Goal: Task Accomplishment & Management: Manage account settings

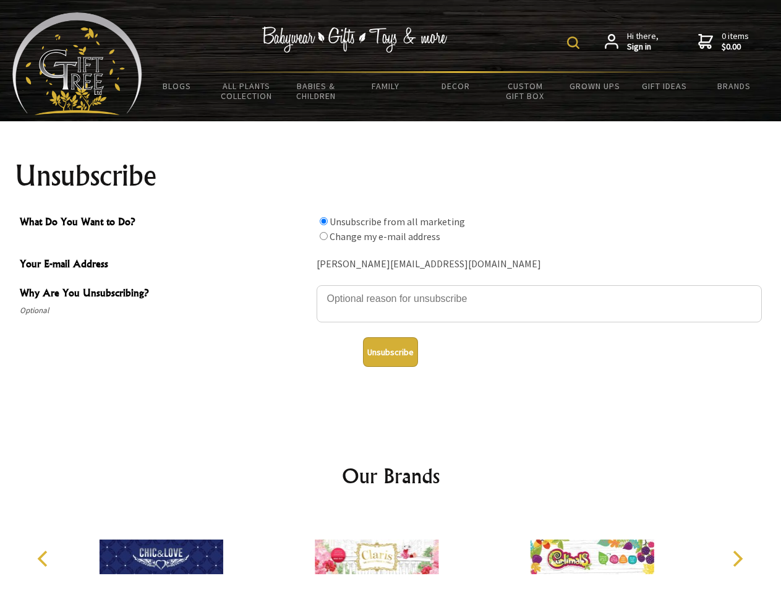
click at [575, 43] on img at bounding box center [573, 42] width 12 height 12
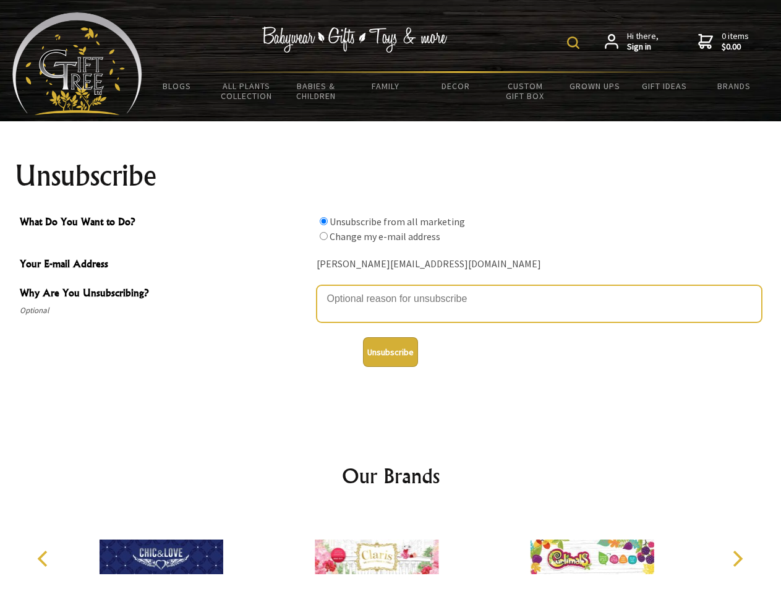
click at [391, 289] on textarea "Why Are You Unsubscribing?" at bounding box center [539, 303] width 445 height 37
click at [323, 221] on input "What Do You Want to Do?" at bounding box center [324, 221] width 8 height 8
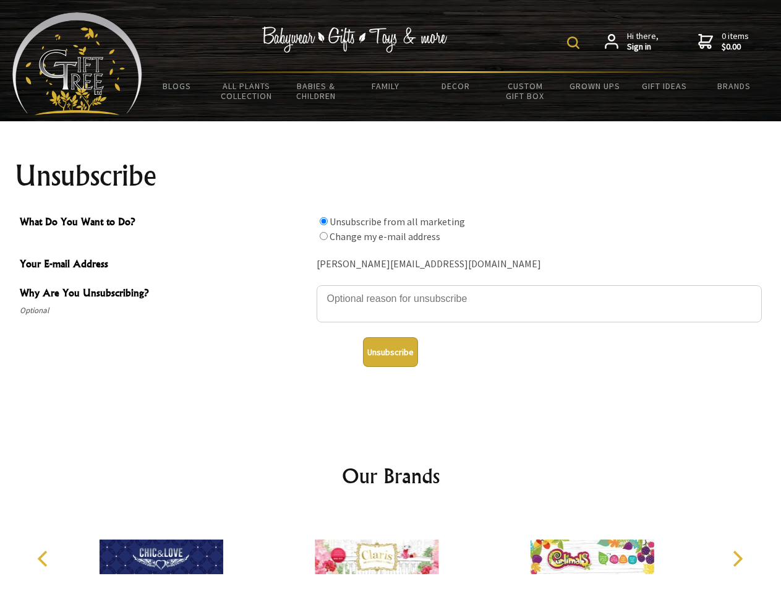
click at [323, 236] on input "What Do You Want to Do?" at bounding box center [324, 236] width 8 height 8
click at [390, 352] on button "Unsubscribe" at bounding box center [390, 352] width 55 height 30
click at [391, 552] on img at bounding box center [377, 556] width 124 height 93
click at [45, 559] on icon "Previous" at bounding box center [44, 558] width 16 height 16
click at [737, 559] on icon "Next" at bounding box center [737, 558] width 16 height 16
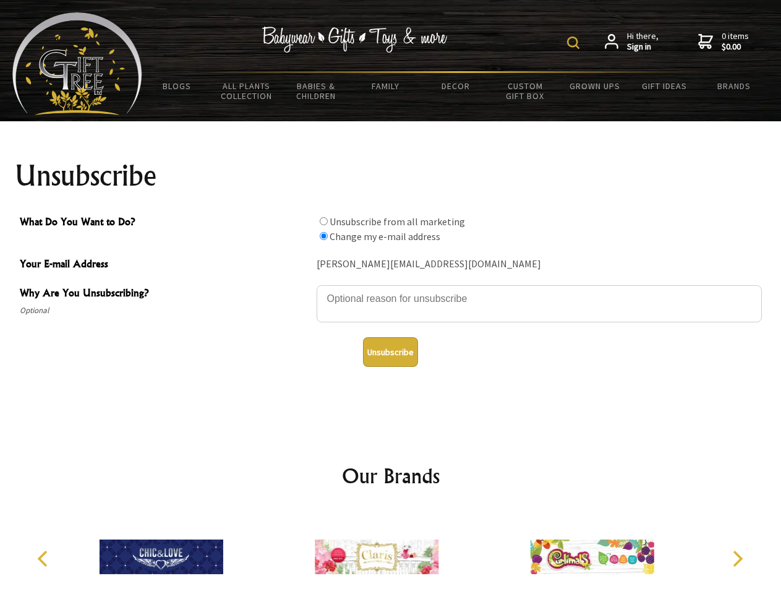
radio input "true"
